Goal: Task Accomplishment & Management: Manage account settings

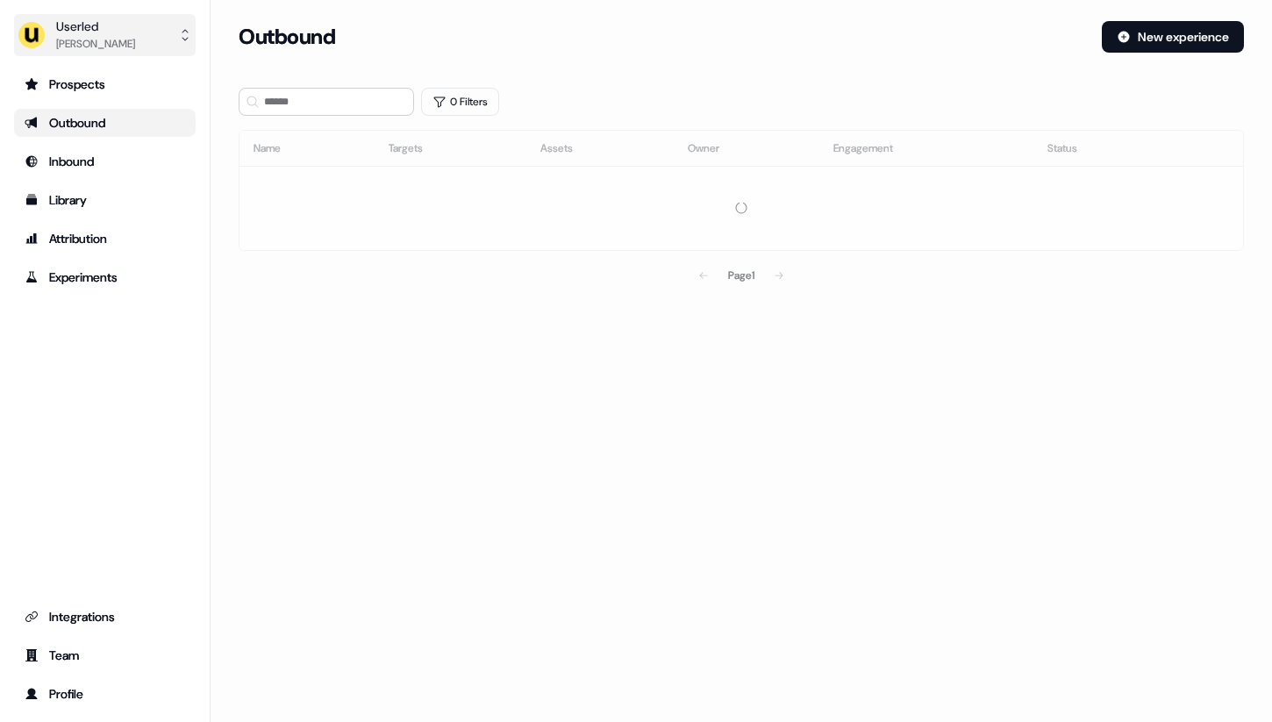
click at [103, 51] on button "Userled [PERSON_NAME]" at bounding box center [105, 35] width 182 height 42
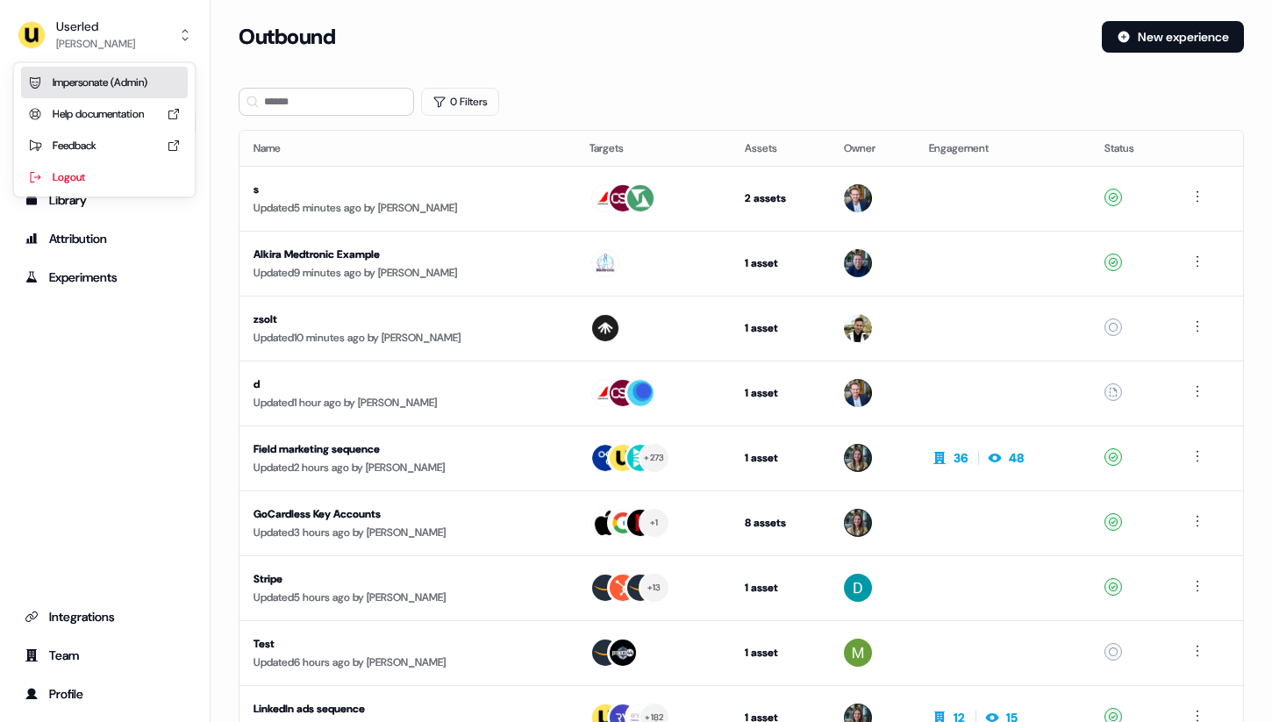
click at [102, 75] on div "Impersonate (Admin)" at bounding box center [104, 83] width 167 height 32
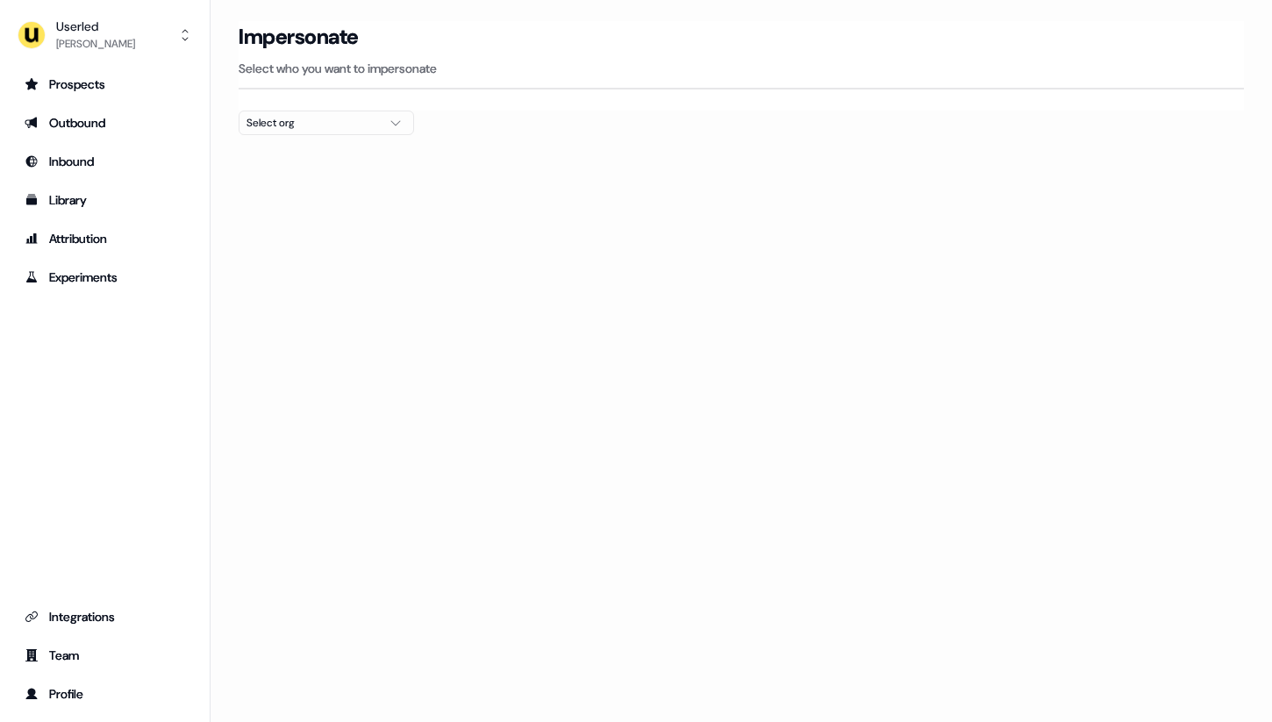
click at [379, 119] on button "Select org" at bounding box center [326, 123] width 175 height 25
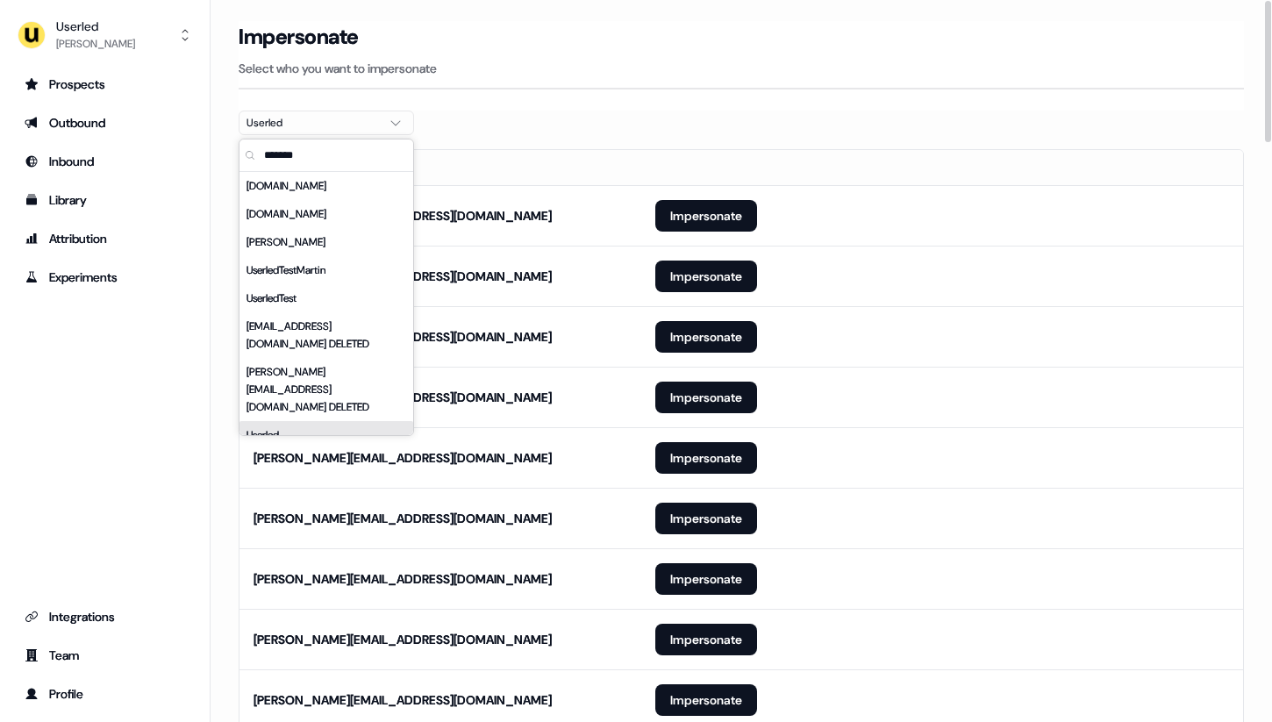
type input "*******"
click at [829, 55] on div "Impersonate Select who you want to impersonate" at bounding box center [741, 49] width 1005 height 56
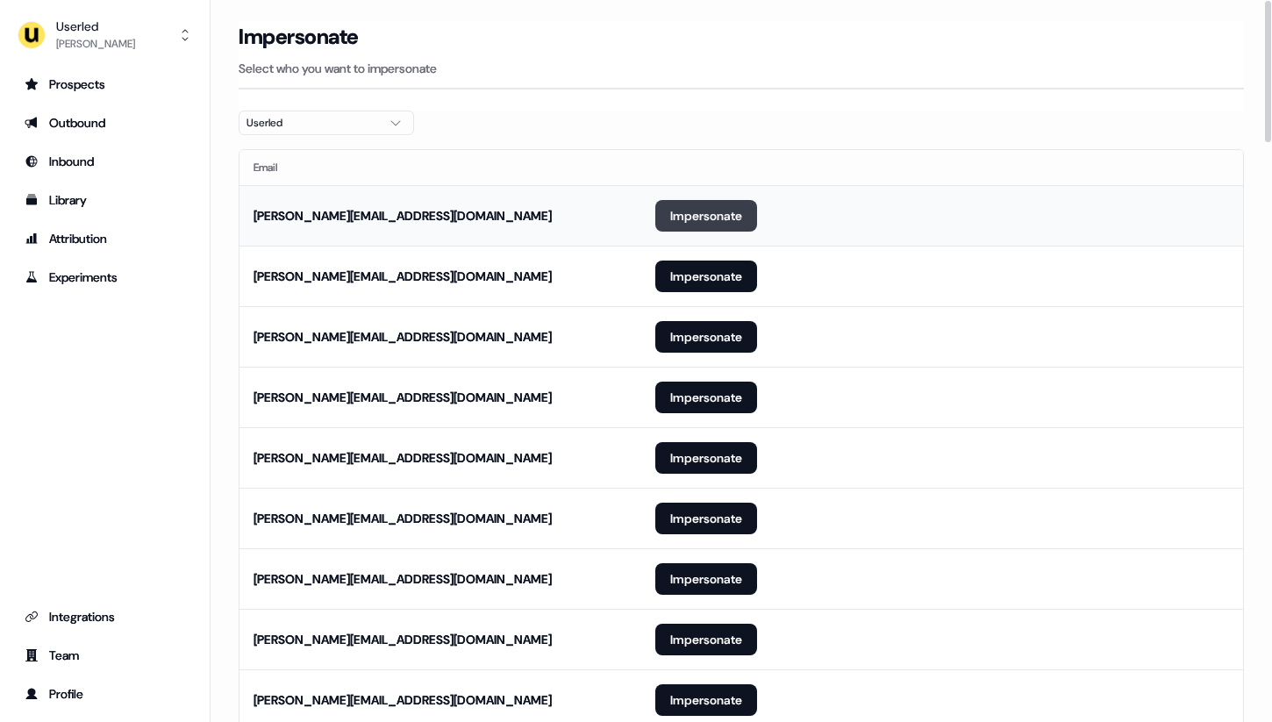
click at [724, 224] on button "Impersonate" at bounding box center [706, 216] width 102 height 32
